Goal: Transaction & Acquisition: Purchase product/service

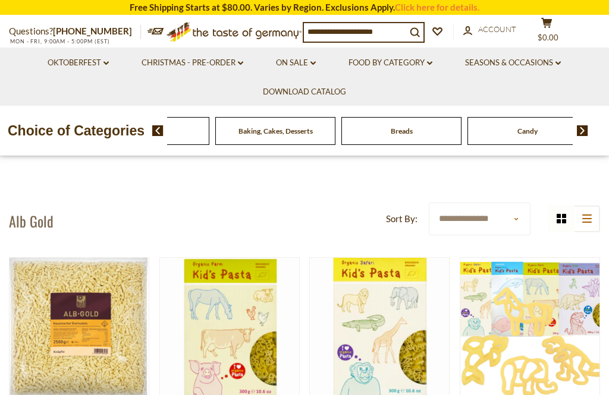
click at [83, 133] on div "Beverages" at bounding box center [23, 131] width 120 height 28
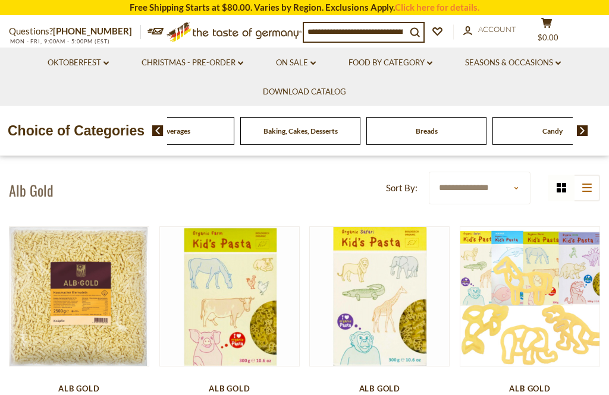
scroll to position [30, 0]
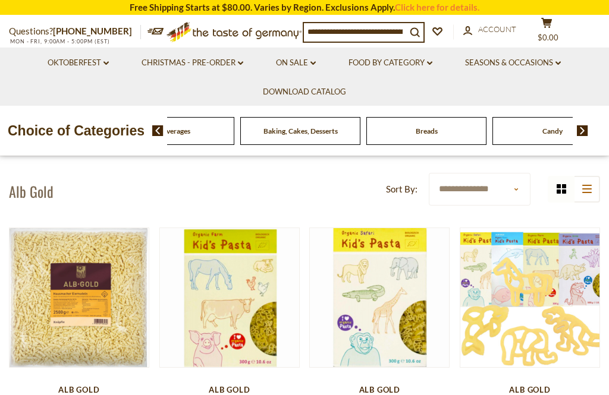
click at [27, 197] on h1 "Alb Gold" at bounding box center [31, 191] width 45 height 18
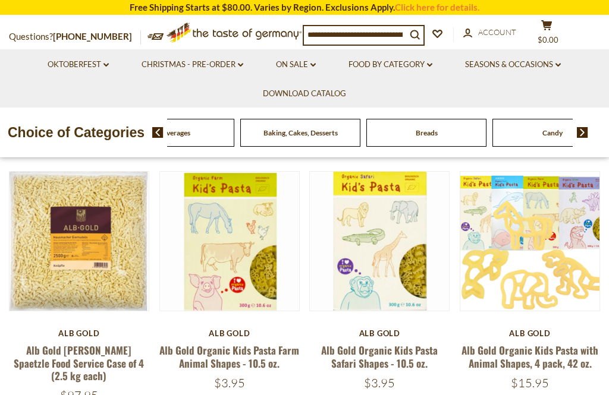
scroll to position [84, 0]
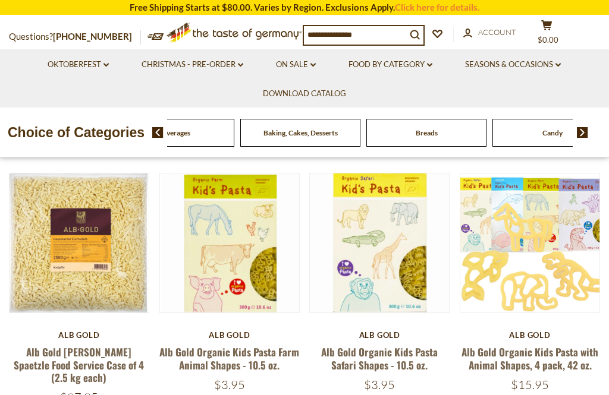
click at [48, 350] on link "Alb Gold [PERSON_NAME] Spaetzle Food Service Case of 4 (2.5 kg each)" at bounding box center [79, 365] width 130 height 40
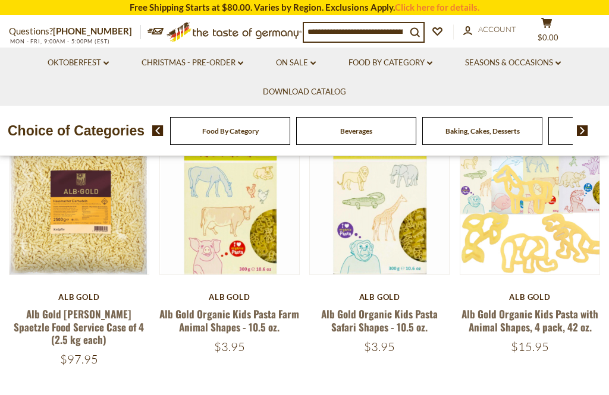
click at [335, 36] on input at bounding box center [355, 31] width 102 height 17
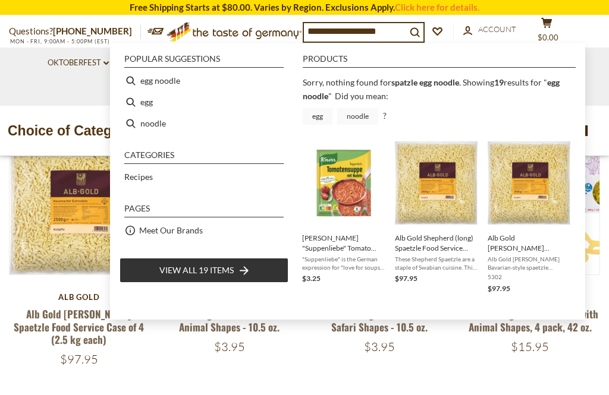
type input "**********"
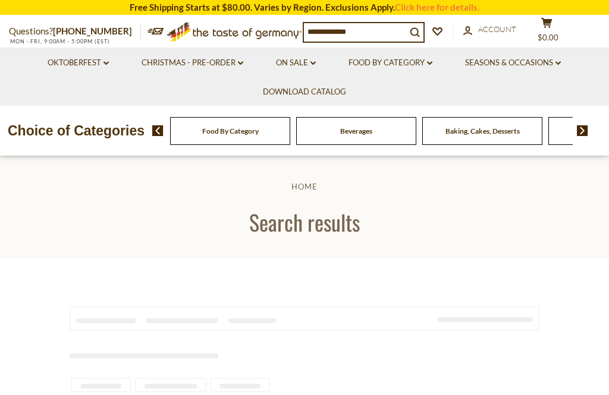
type input "**********"
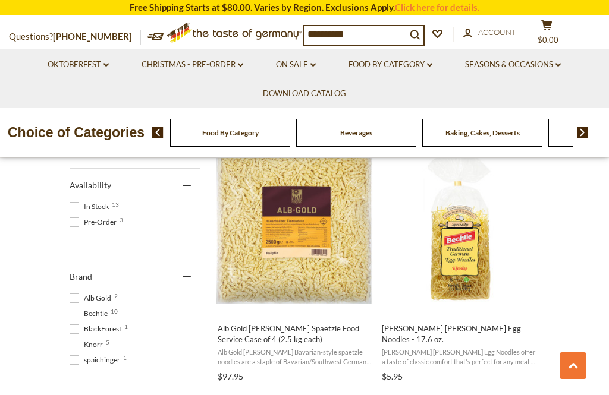
scroll to position [500, 0]
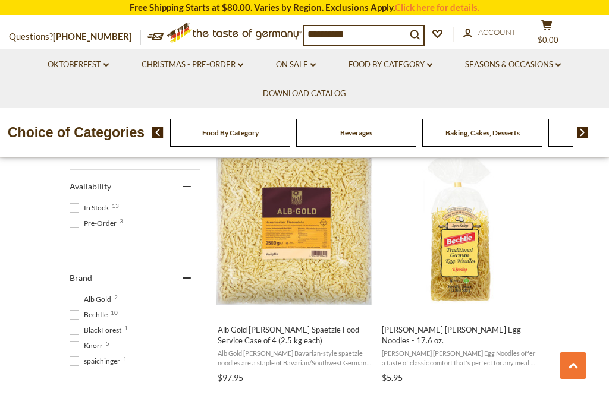
click at [486, 260] on img "Bechtle Klusky Egg Noodles - 17.6 oz." at bounding box center [459, 227] width 158 height 158
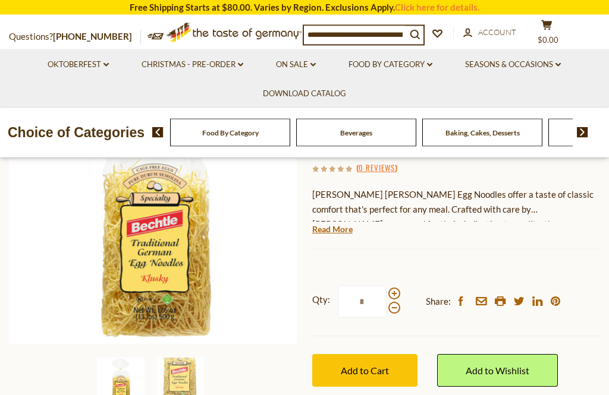
scroll to position [162, 0]
click at [384, 285] on input "*" at bounding box center [362, 301] width 49 height 33
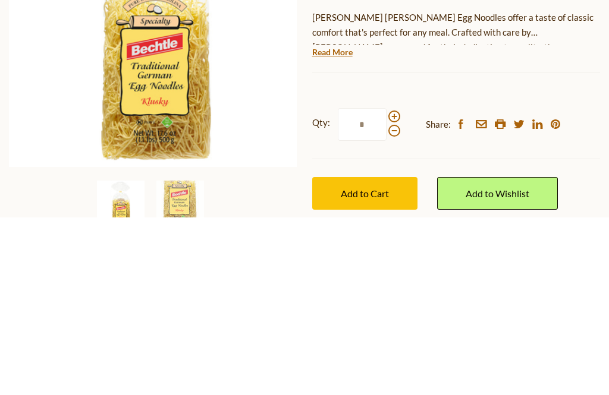
click at [392, 288] on span at bounding box center [394, 294] width 12 height 12
click at [386, 286] on input "*" at bounding box center [362, 302] width 49 height 33
click at [389, 288] on span at bounding box center [394, 294] width 12 height 12
click at [386, 286] on input "*" at bounding box center [362, 302] width 49 height 33
type input "*"
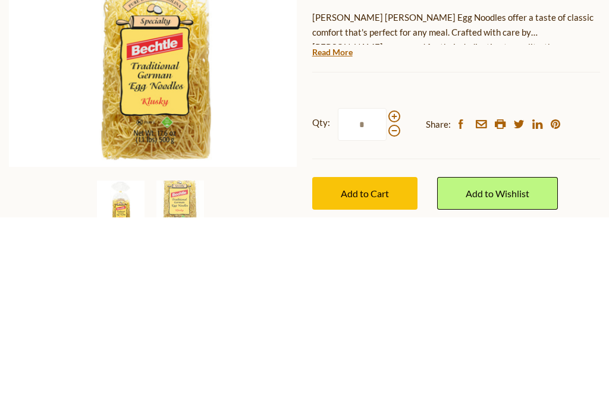
click at [383, 286] on input "*" at bounding box center [362, 302] width 49 height 33
click at [384, 286] on input "*" at bounding box center [362, 302] width 49 height 33
click at [385, 286] on input "*" at bounding box center [362, 302] width 49 height 33
click at [345, 366] on span "Add to Cart" at bounding box center [365, 371] width 48 height 11
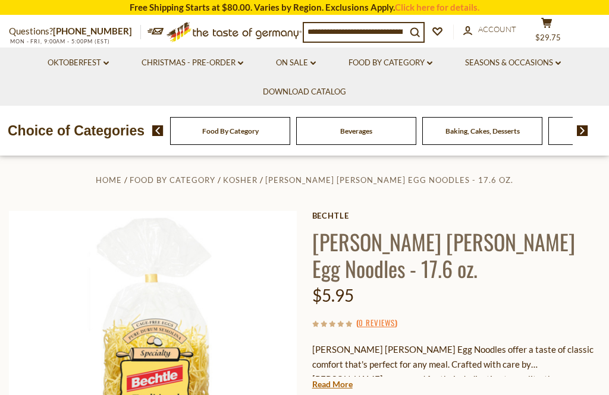
scroll to position [0, 0]
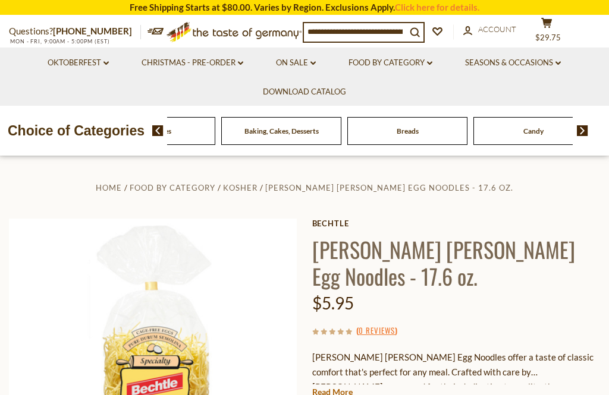
click at [89, 134] on div "Beverages" at bounding box center [29, 131] width 120 height 28
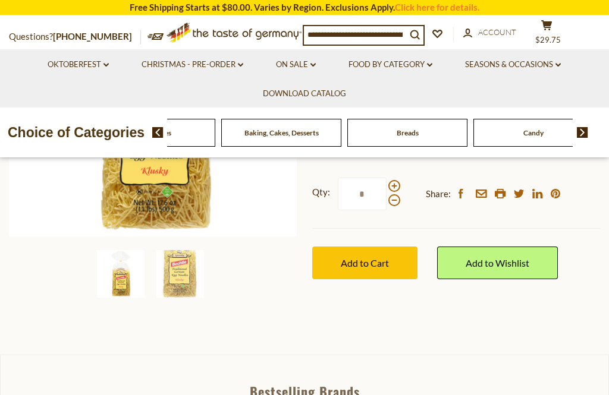
scroll to position [256, 0]
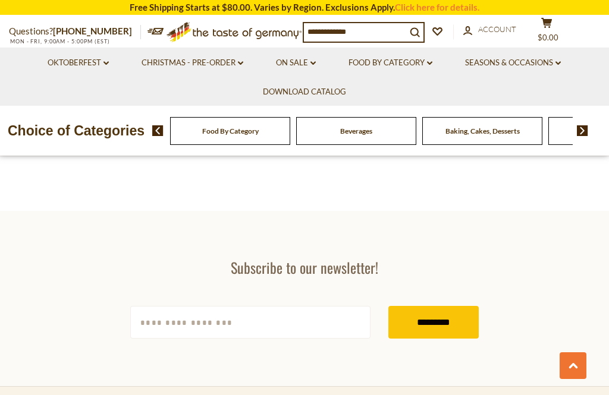
type input "**********"
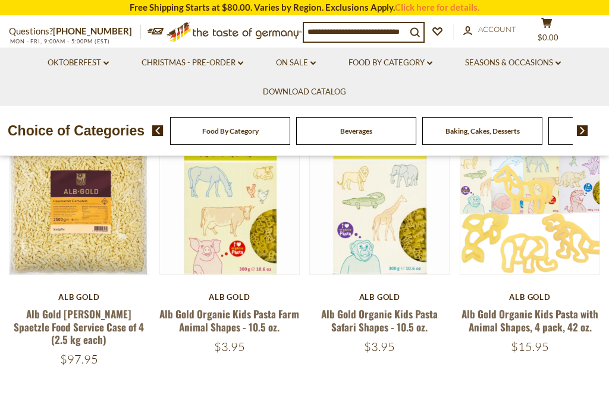
click at [48, 323] on link "Alb Gold [PERSON_NAME] Spaetzle Food Service Case of 4 (2.5 kg each)" at bounding box center [79, 327] width 130 height 40
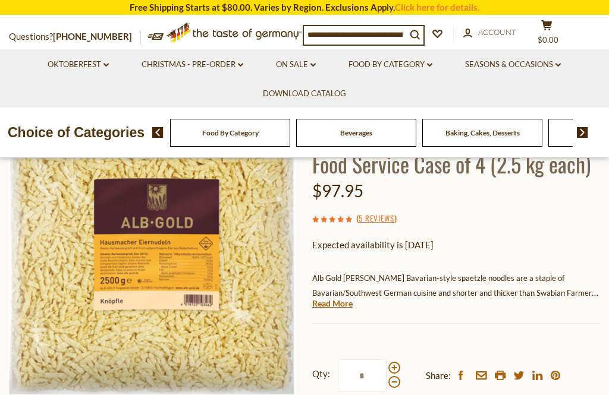
scroll to position [139, 0]
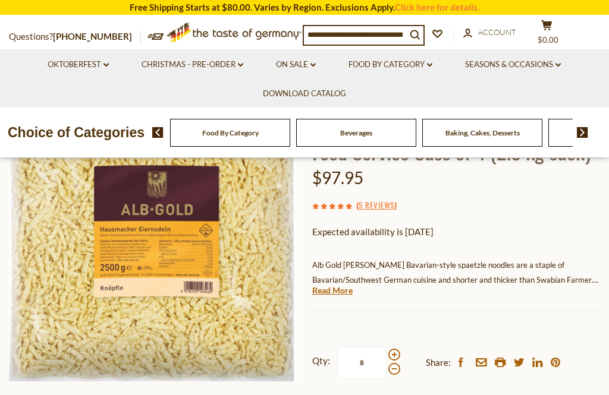
click at [329, 285] on link "Read More" at bounding box center [332, 291] width 40 height 12
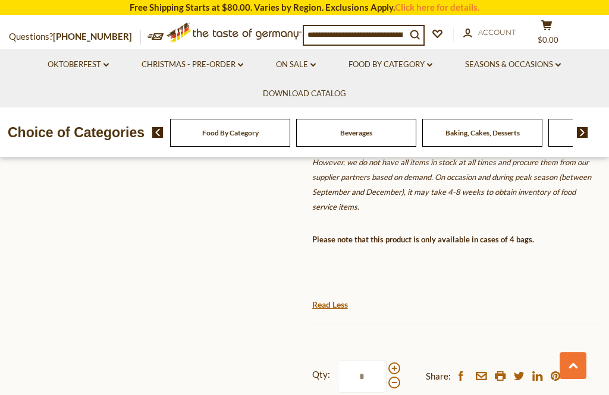
scroll to position [459, 0]
click at [393, 362] on span at bounding box center [394, 368] width 12 height 12
click at [386, 360] on input "*" at bounding box center [362, 376] width 49 height 33
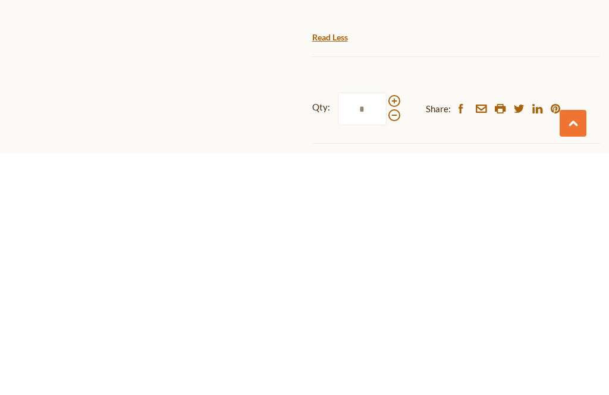
click at [392, 338] on span at bounding box center [394, 344] width 12 height 12
click at [386, 335] on input "*" at bounding box center [362, 351] width 49 height 33
click at [390, 338] on span at bounding box center [394, 344] width 12 height 12
click at [386, 335] on input "*" at bounding box center [362, 351] width 49 height 33
click at [392, 352] on span at bounding box center [394, 358] width 12 height 12
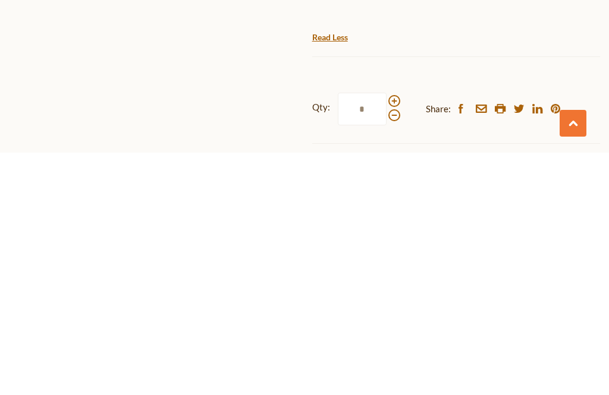
click at [386, 335] on input "*" at bounding box center [362, 351] width 49 height 33
click at [389, 352] on span at bounding box center [394, 358] width 12 height 12
click at [386, 335] on input "*" at bounding box center [362, 351] width 49 height 33
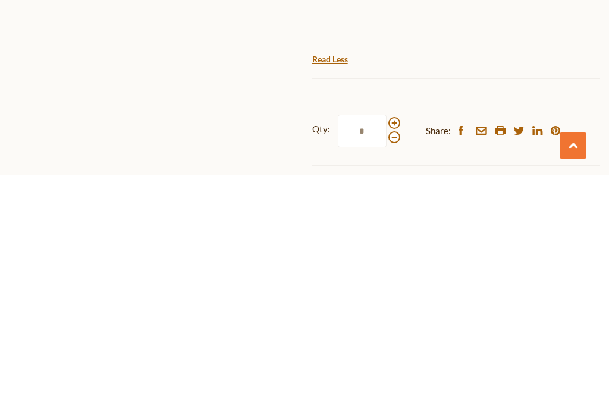
click at [392, 352] on span at bounding box center [394, 358] width 12 height 12
click at [386, 335] on input "*" at bounding box center [362, 351] width 49 height 33
type input "*"
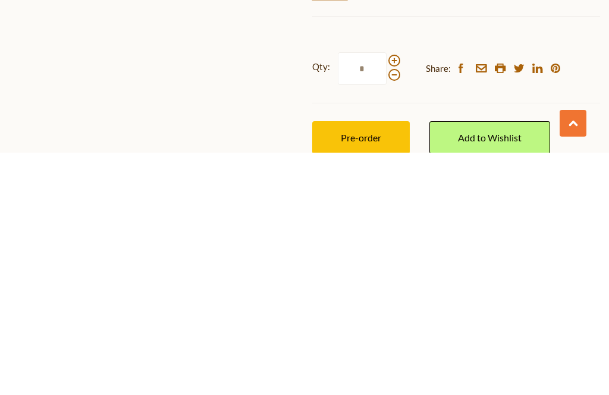
type input "*"
click at [344, 374] on span "Pre-order" at bounding box center [361, 379] width 40 height 11
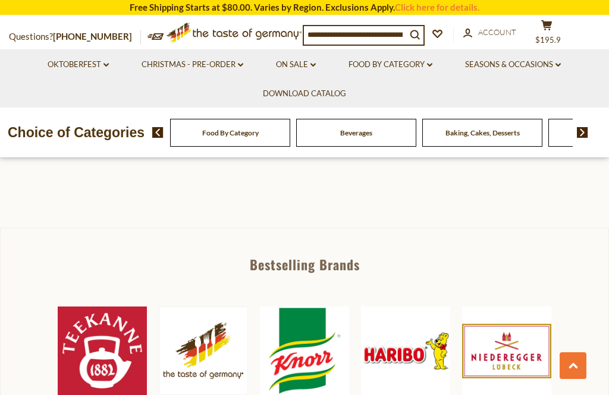
click at [392, 62] on link "Food By Category dropdown_arrow" at bounding box center [390, 64] width 84 height 13
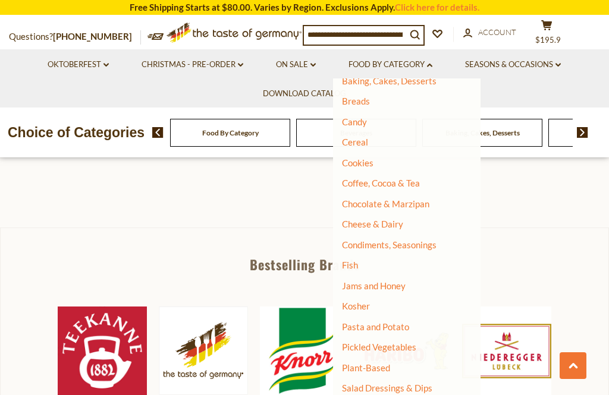
scroll to position [101, 0]
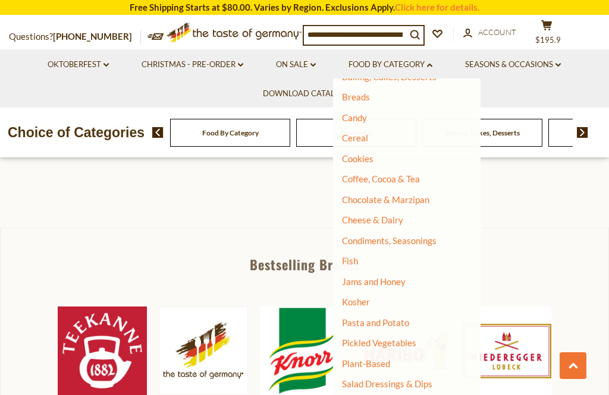
click at [351, 320] on link "Pasta and Potato" at bounding box center [375, 322] width 67 height 11
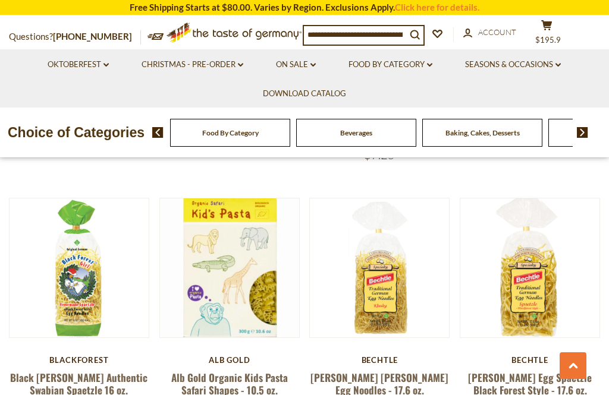
scroll to position [1862, 0]
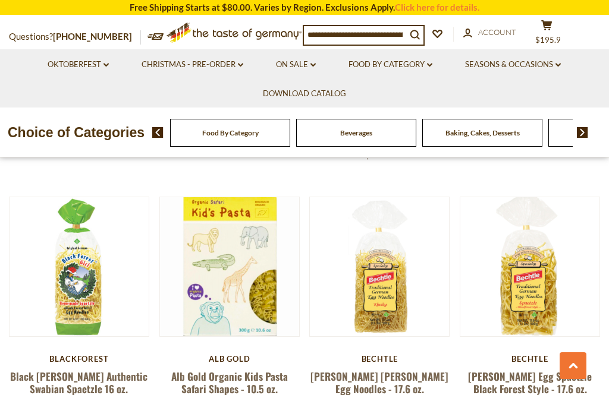
click at [513, 369] on link "[PERSON_NAME] Egg Spaetzle Black Forest Style - 17.6 oz." at bounding box center [530, 382] width 124 height 27
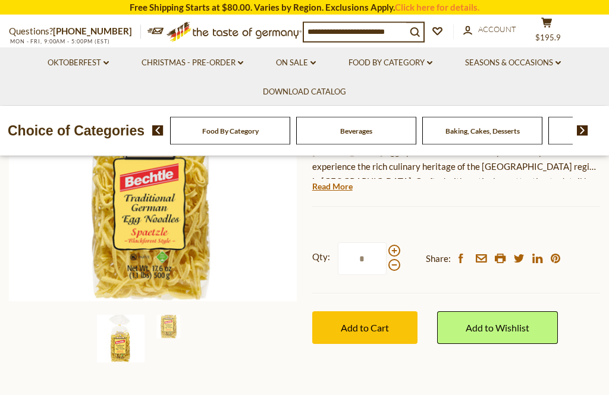
scroll to position [216, 0]
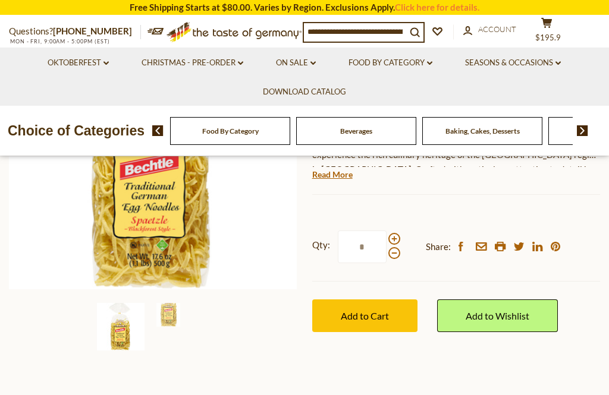
click at [392, 239] on span at bounding box center [394, 239] width 12 height 12
click at [386, 239] on input "*" at bounding box center [362, 247] width 49 height 33
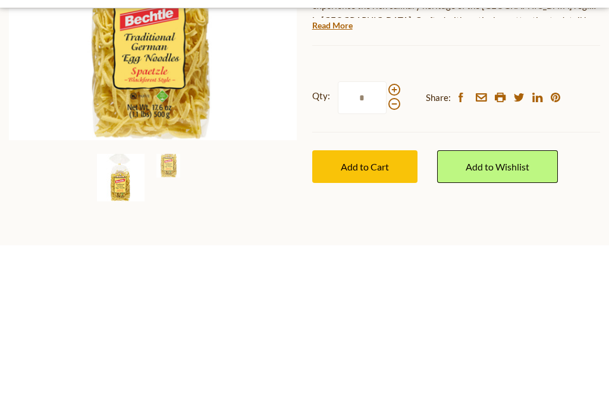
click at [388, 234] on span at bounding box center [394, 240] width 12 height 12
click at [386, 231] on input "*" at bounding box center [362, 247] width 49 height 33
click at [385, 231] on input "*" at bounding box center [362, 247] width 49 height 33
click at [392, 234] on span at bounding box center [394, 240] width 12 height 12
click at [386, 231] on input "*" at bounding box center [362, 247] width 49 height 33
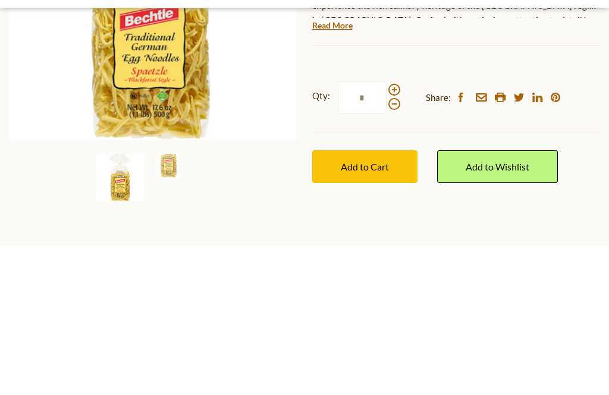
type input "*"
click at [351, 311] on span "Add to Cart" at bounding box center [365, 316] width 48 height 11
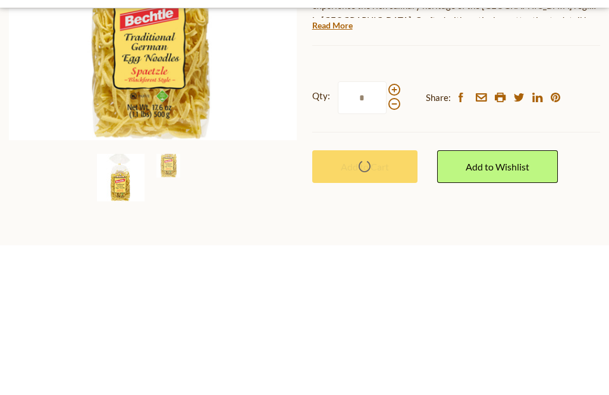
scroll to position [366, 0]
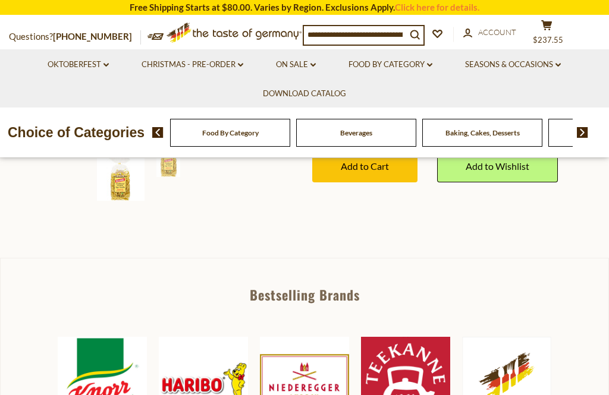
click at [544, 35] on span "$237.55" at bounding box center [548, 40] width 30 height 10
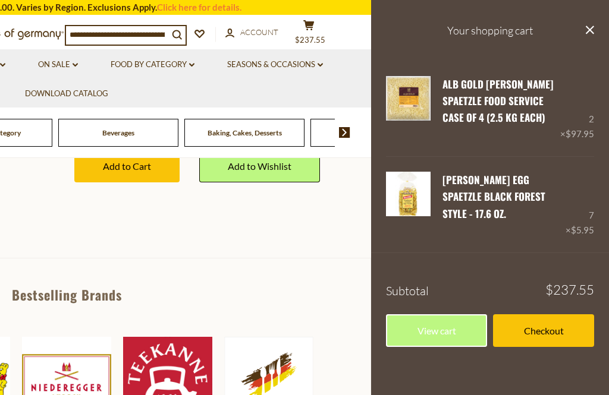
click at [532, 318] on link "Checkout" at bounding box center [543, 330] width 101 height 33
